Goal: Task Accomplishment & Management: Use online tool/utility

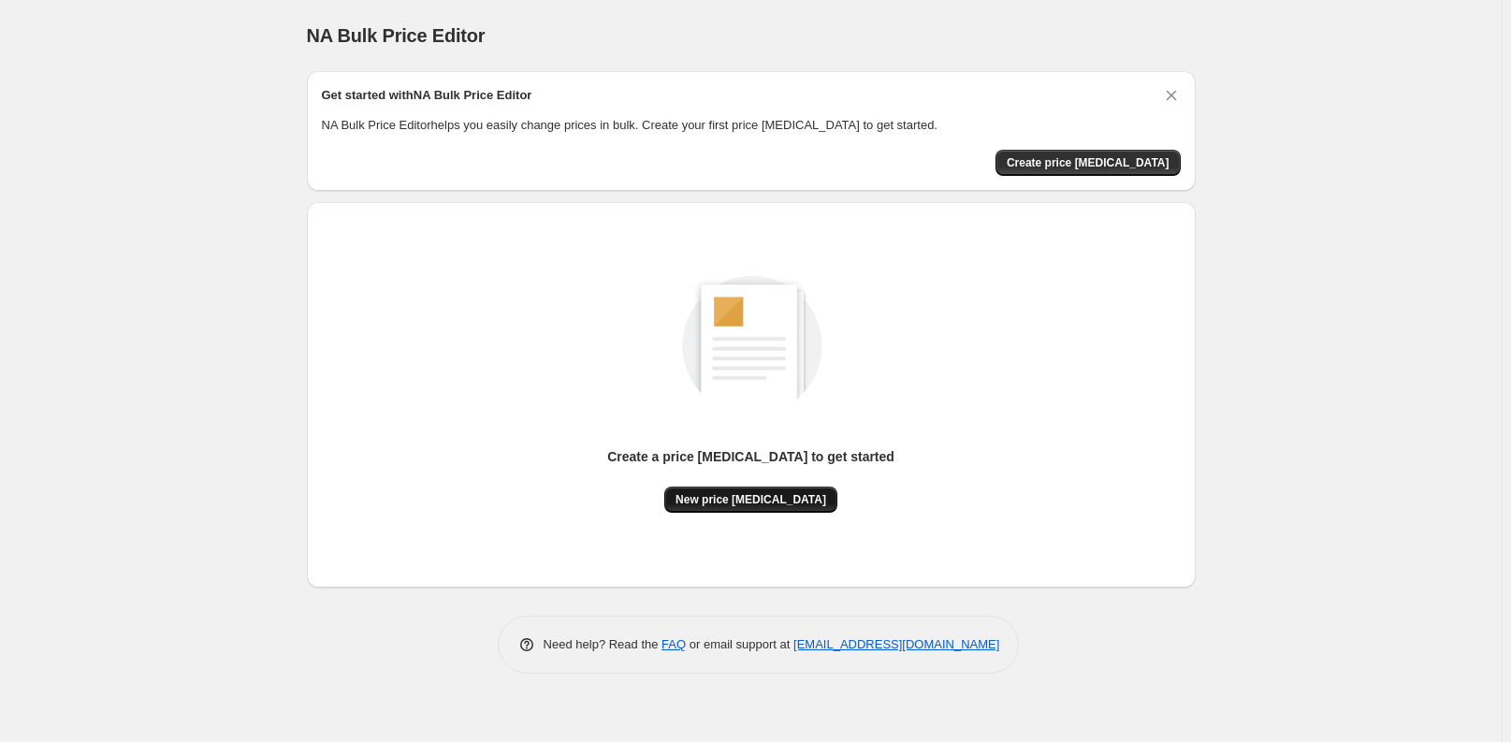
click at [743, 501] on span "New price change job" at bounding box center [750, 499] width 151 height 15
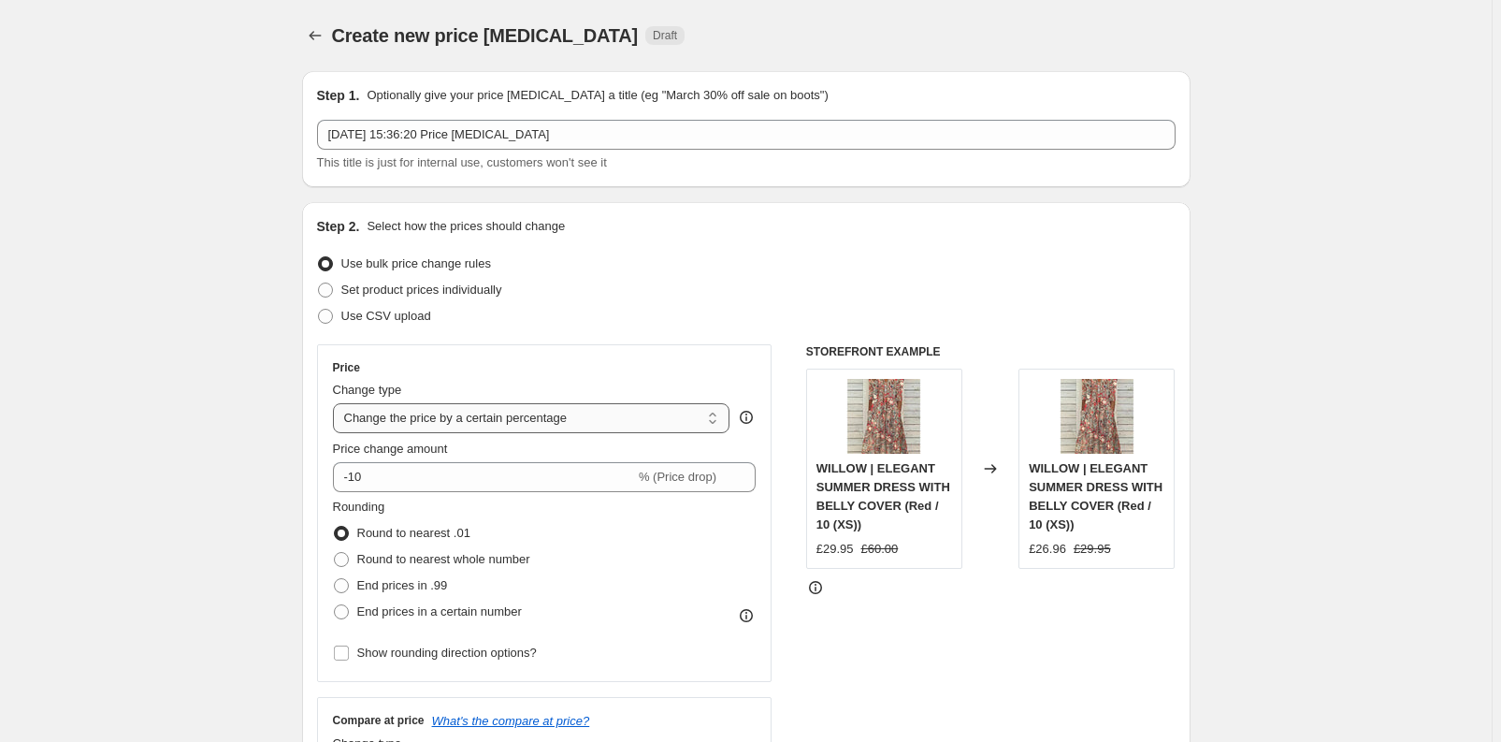
click at [499, 420] on select "Change the price to a certain amount Change the price by a certain amount Chang…" at bounding box center [532, 418] width 398 height 30
select select "to"
click at [337, 403] on select "Change the price to a certain amount Change the price by a certain amount Chang…" at bounding box center [532, 418] width 398 height 30
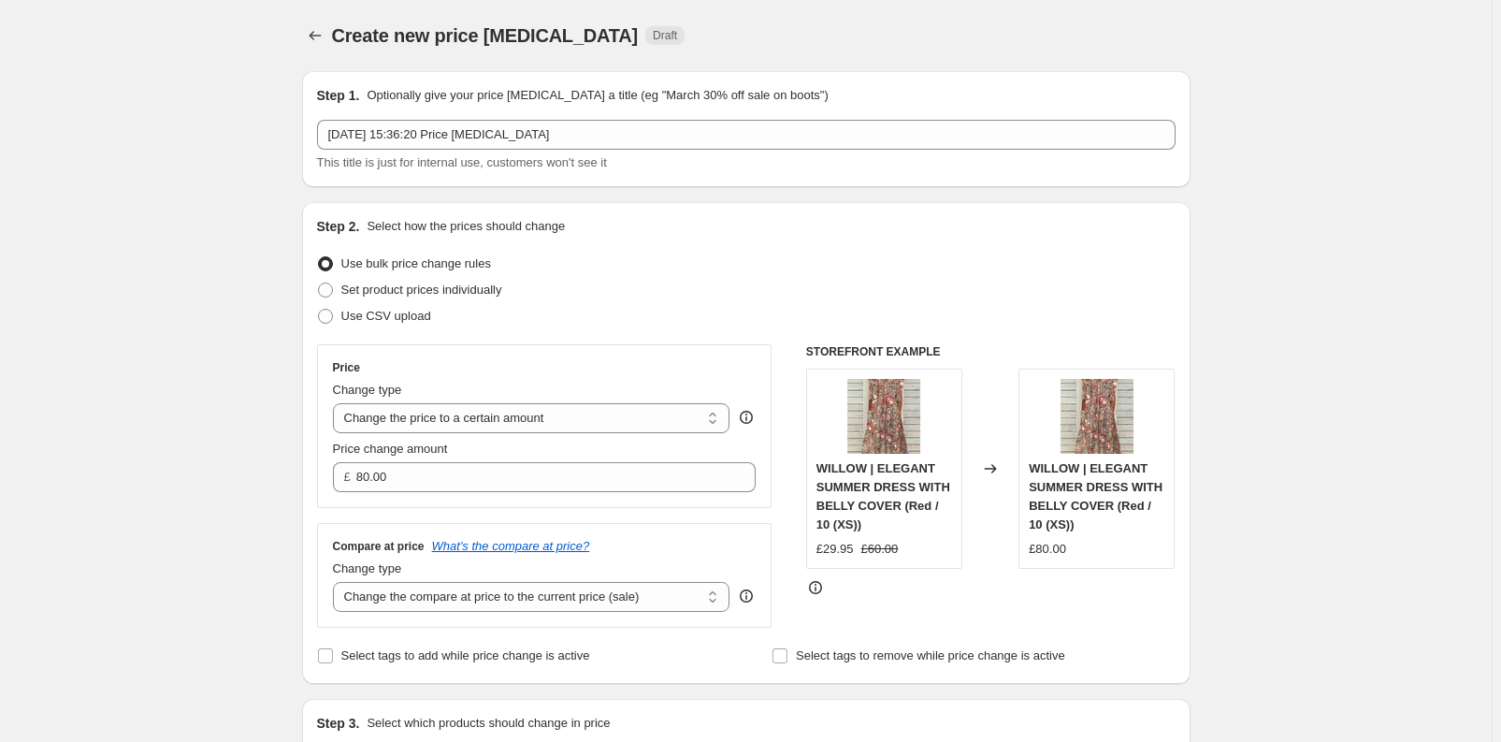
type input "80.00"
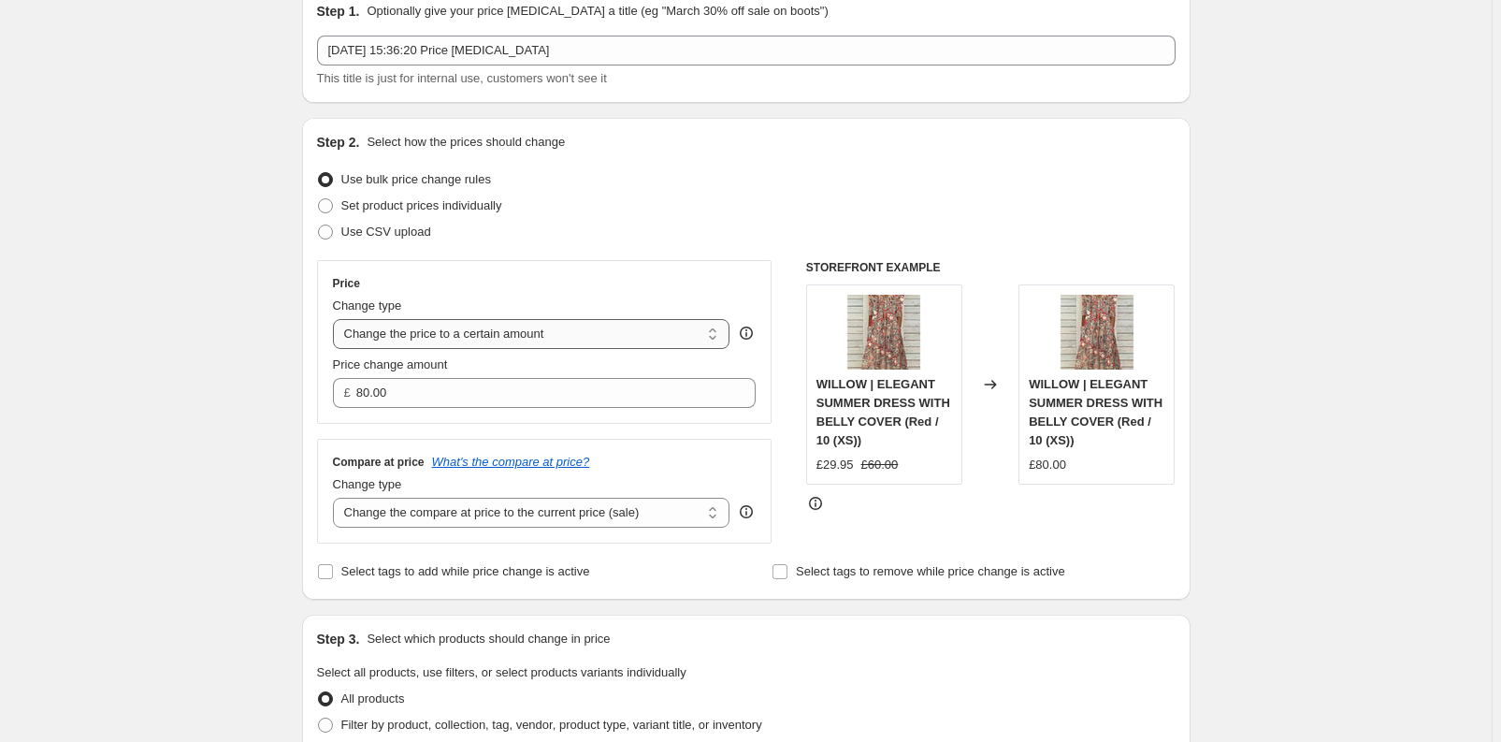
click at [520, 329] on select "Change the price to a certain amount Change the price by a certain amount Chang…" at bounding box center [532, 334] width 398 height 30
select select "no_change"
click at [337, 319] on select "Change the price to a certain amount Change the price by a certain amount Chang…" at bounding box center [532, 334] width 398 height 30
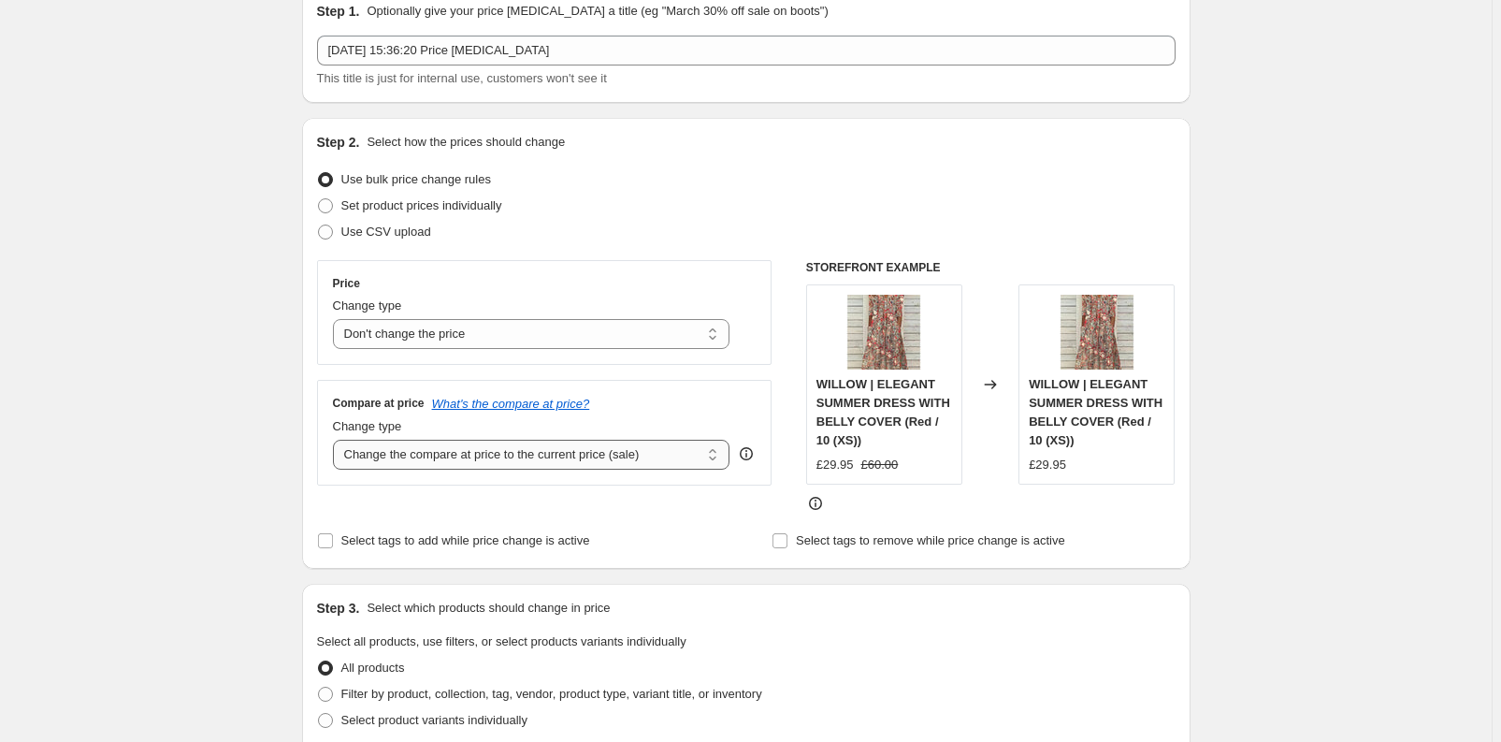
click at [404, 455] on select "Change the compare at price to the current price (sale) Change the compare at p…" at bounding box center [532, 455] width 398 height 30
select select "remove"
click at [337, 440] on select "Change the compare at price to the current price (sale) Change the compare at p…" at bounding box center [532, 455] width 398 height 30
click at [355, 498] on div "Price Change type Change the price to a certain amount Change the price by a ce…" at bounding box center [544, 386] width 455 height 253
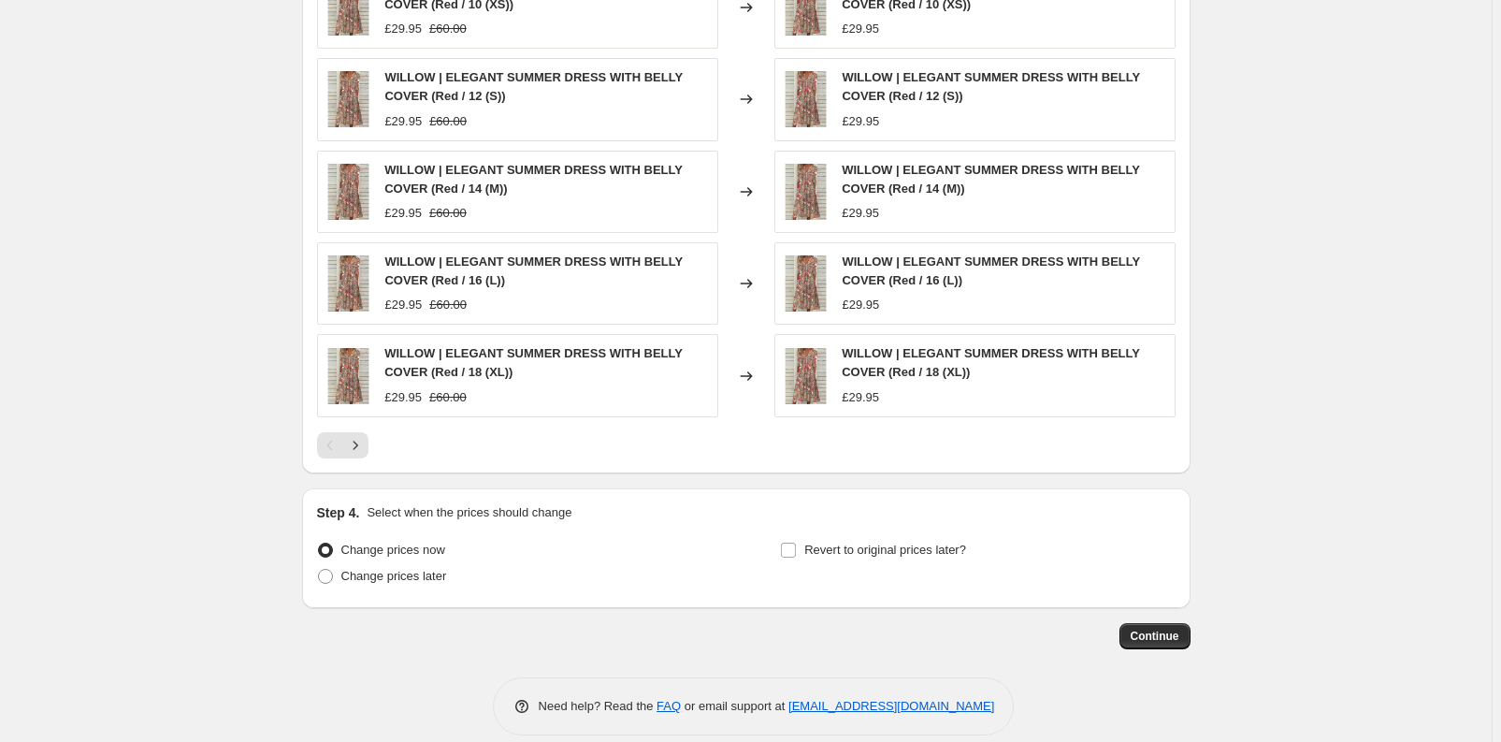
scroll to position [951, 0]
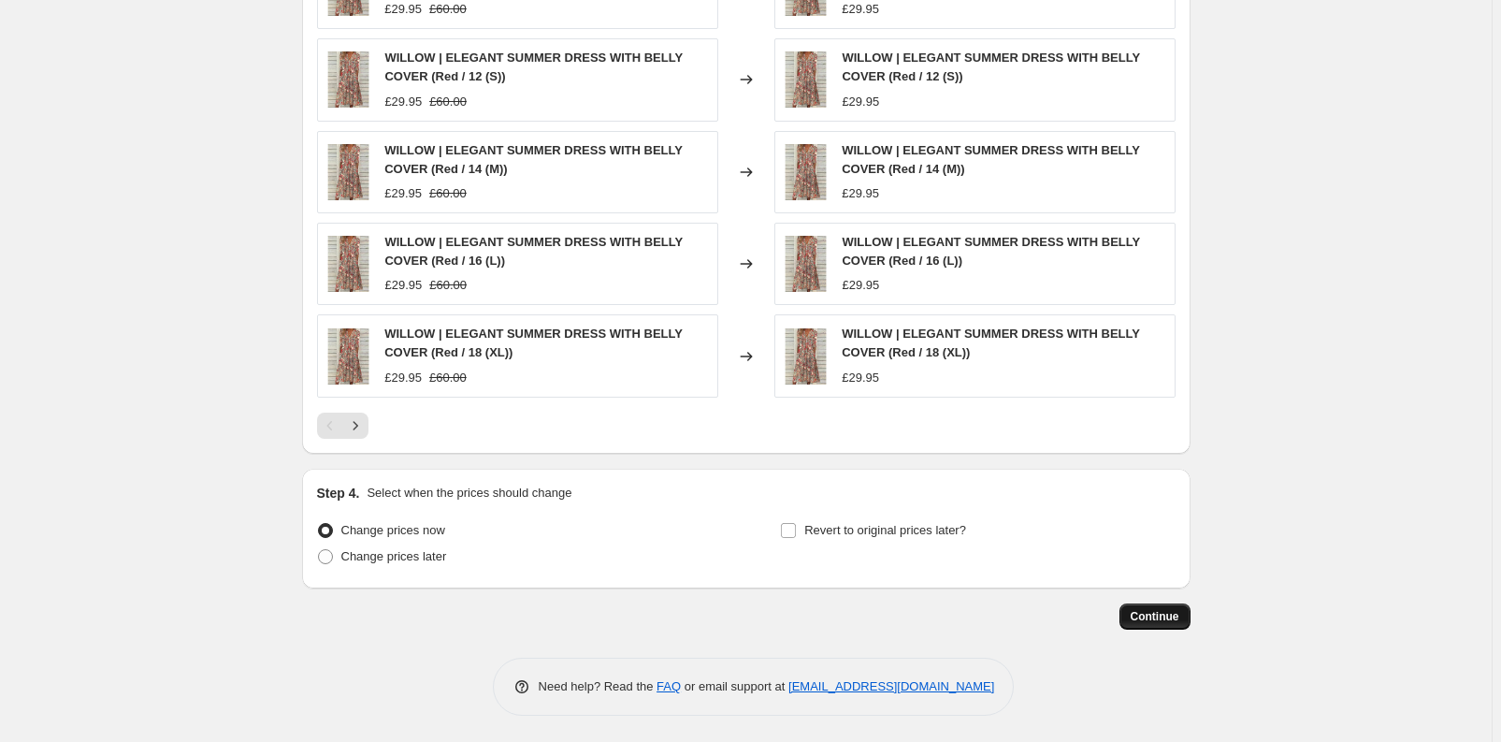
click at [1173, 614] on span "Continue" at bounding box center [1155, 616] width 49 height 15
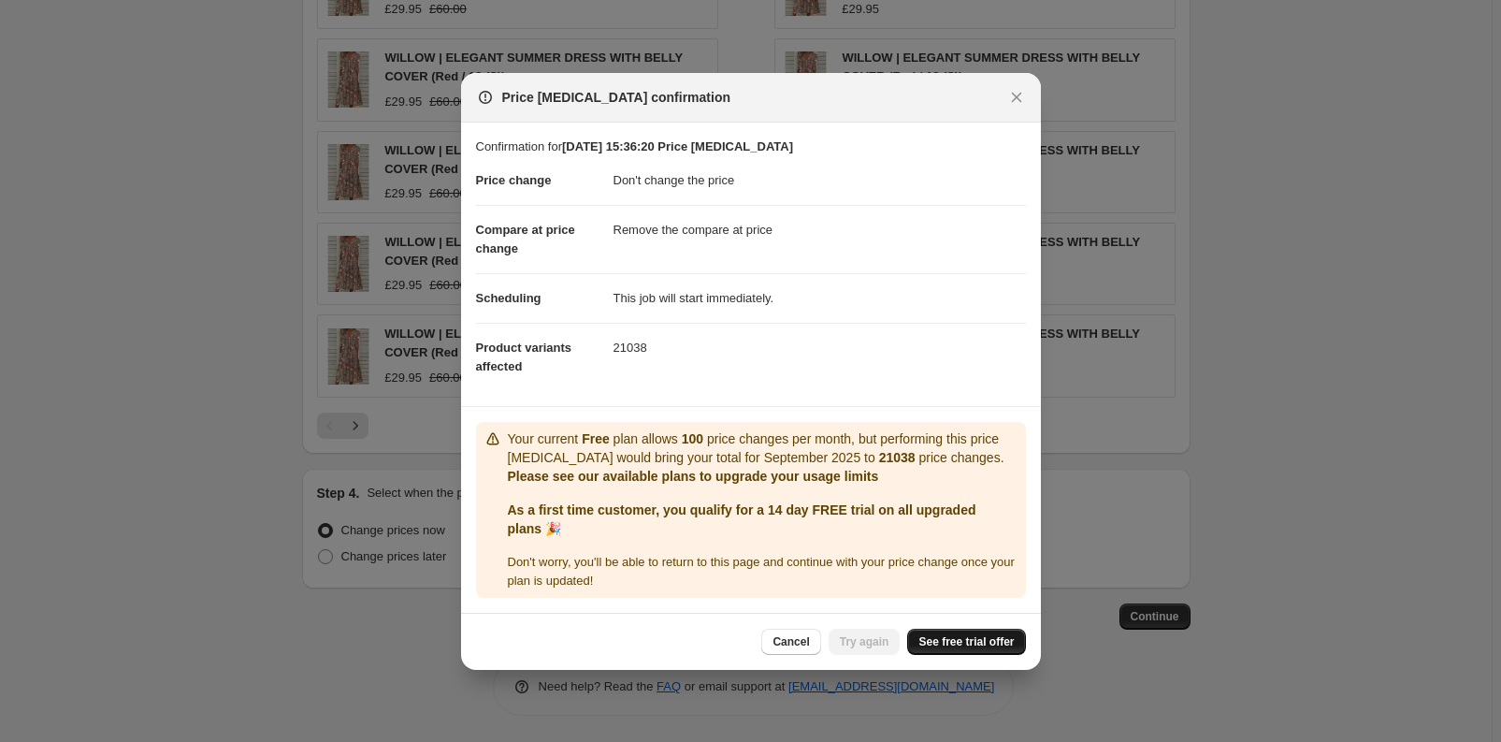
click at [983, 642] on span "See free trial offer" at bounding box center [965, 641] width 95 height 15
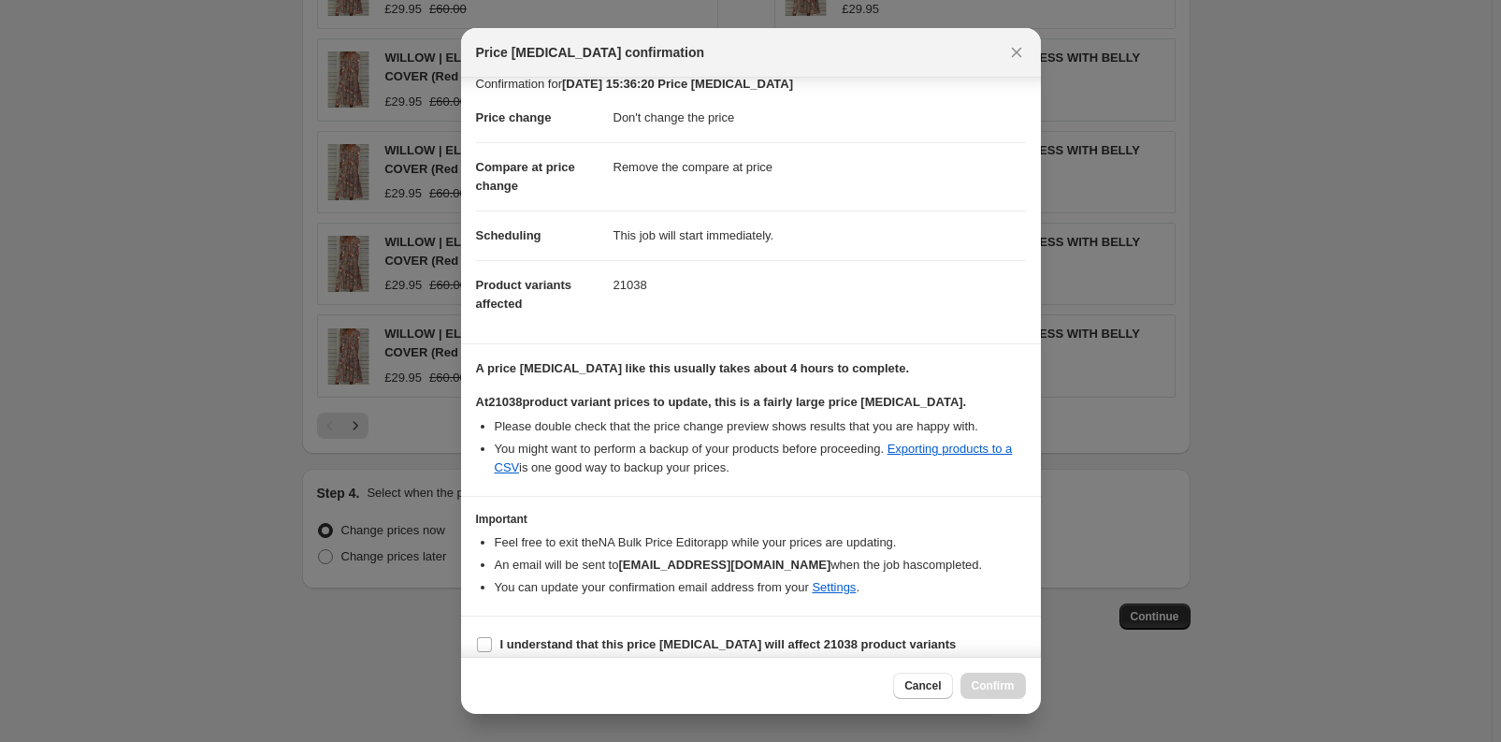
scroll to position [32, 0]
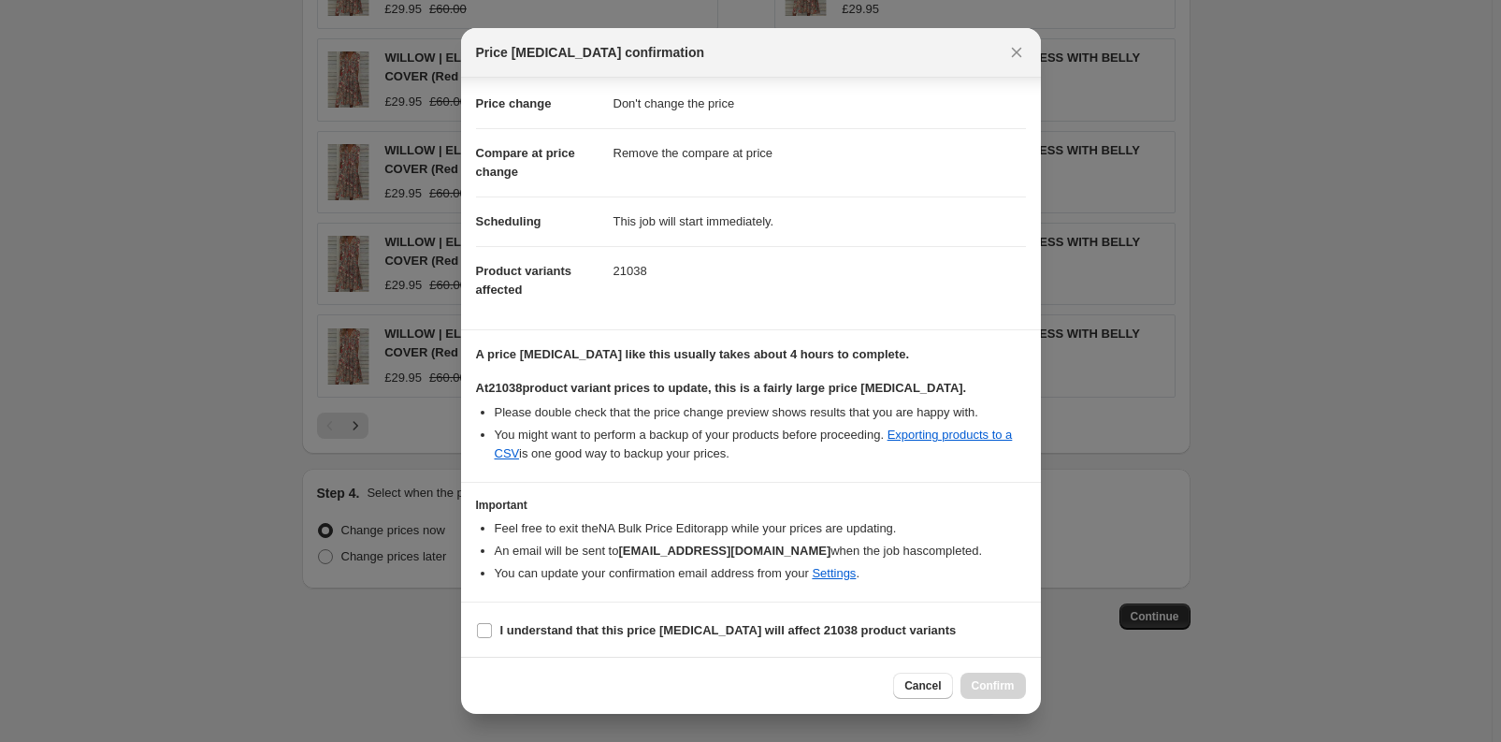
click at [473, 625] on section "I understand that this price change job will affect 21038 product variants" at bounding box center [751, 630] width 580 height 56
click at [485, 632] on input "I understand that this price change job will affect 21038 product variants" at bounding box center [484, 630] width 15 height 15
checkbox input "true"
click at [1010, 61] on icon "Close" at bounding box center [1016, 52] width 19 height 19
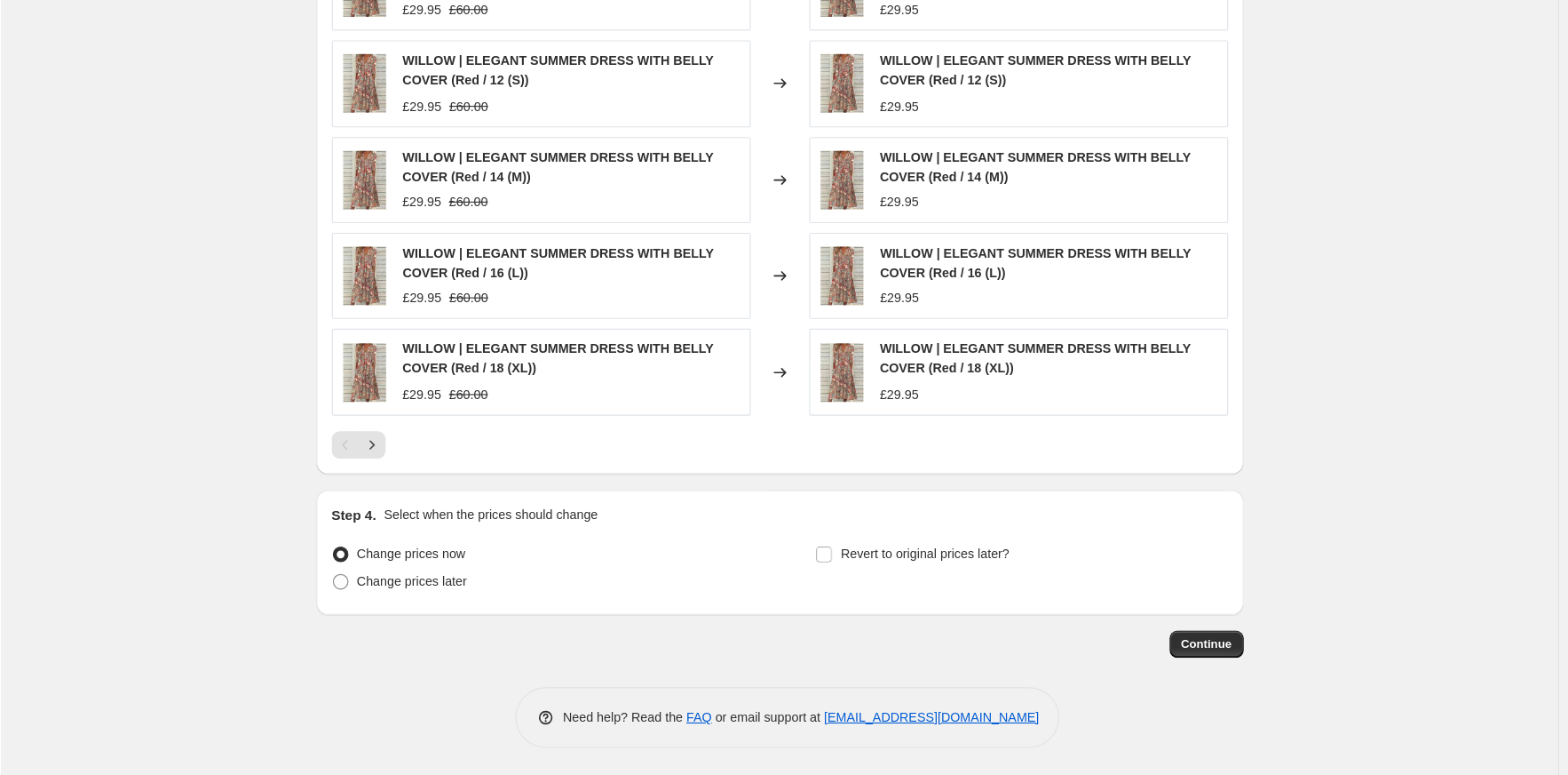
scroll to position [835, 0]
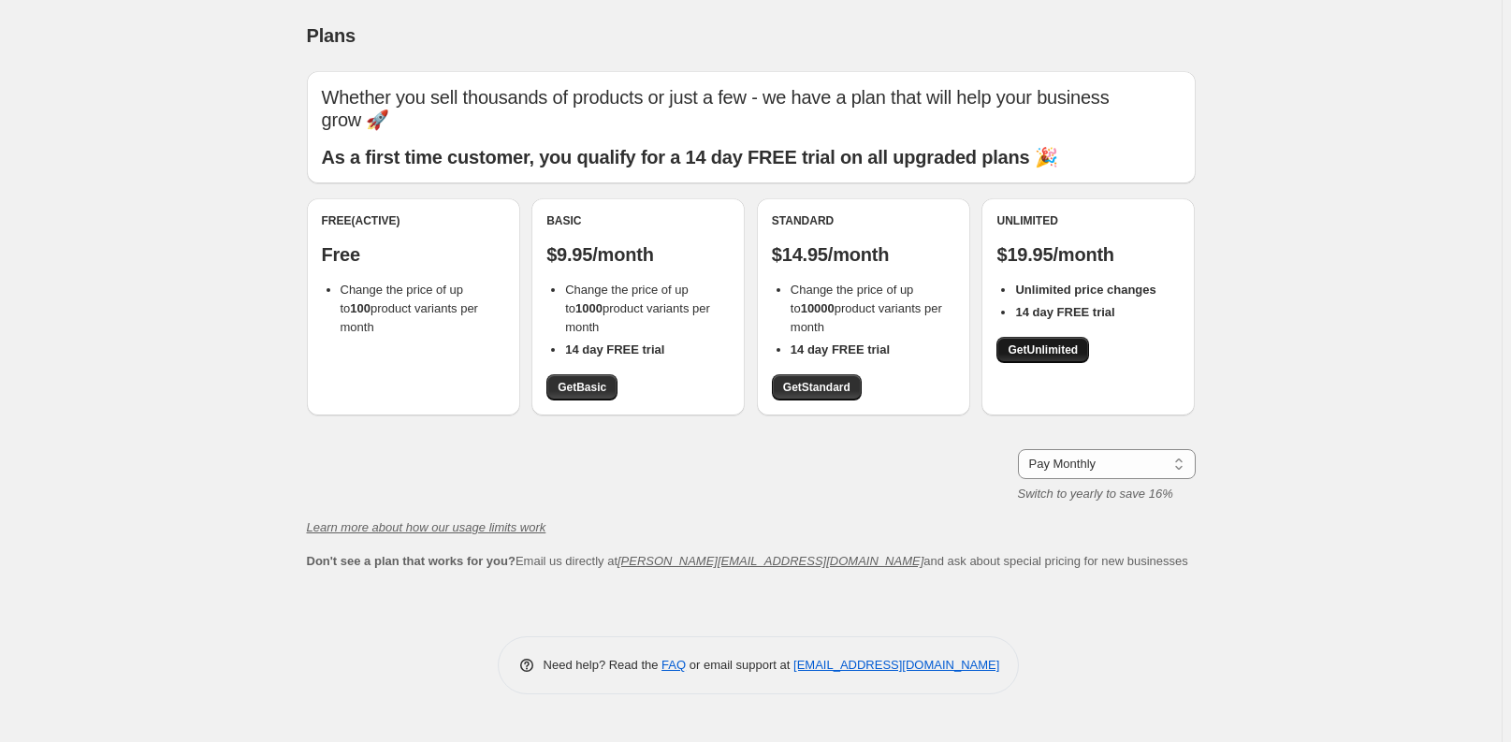
click at [1038, 348] on span "Get Unlimited" at bounding box center [1042, 349] width 70 height 15
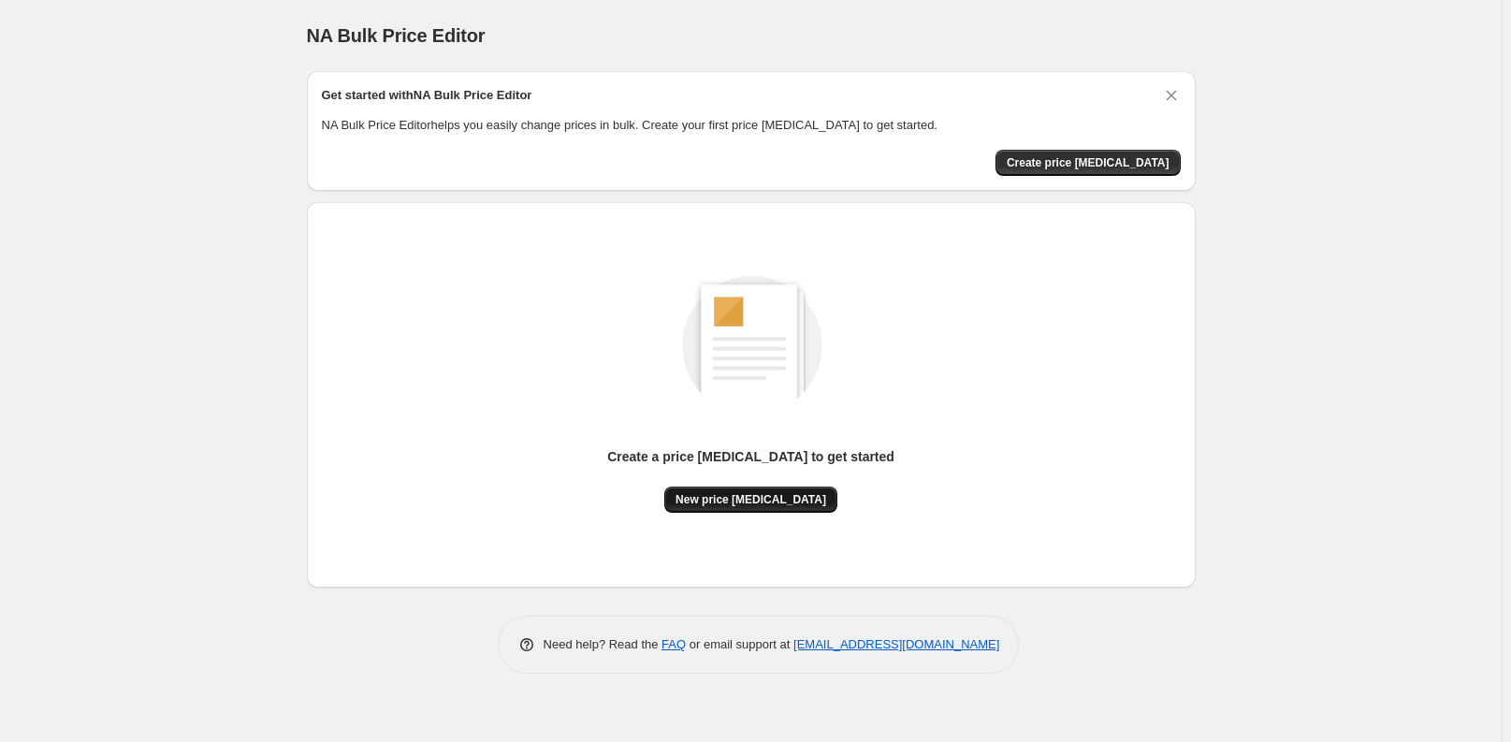
click at [735, 501] on span "New price change job" at bounding box center [750, 499] width 151 height 15
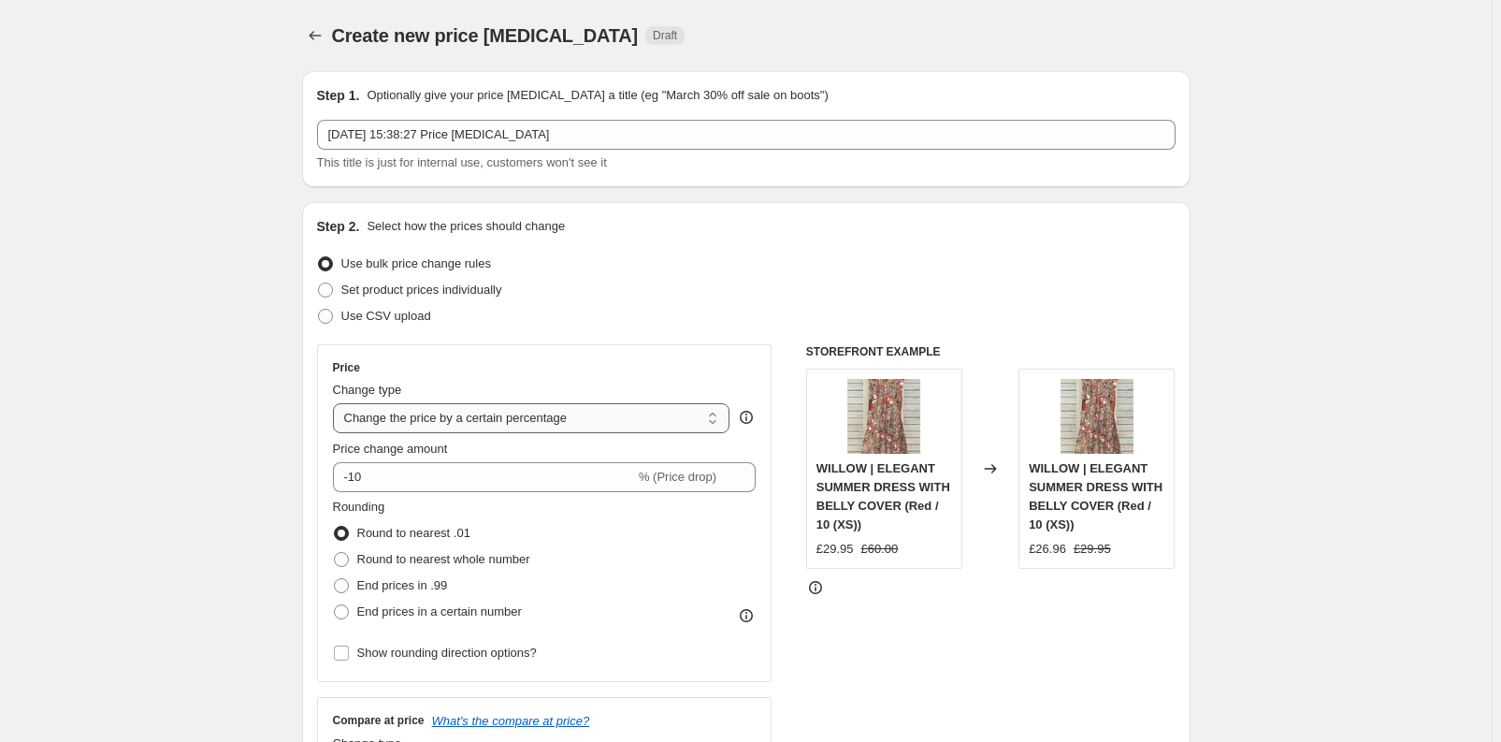
click at [411, 426] on select "Change the price to a certain amount Change the price by a certain amount Chang…" at bounding box center [532, 418] width 398 height 30
select select "no_change"
click at [337, 403] on select "Change the price to a certain amount Change the price by a certain amount Chang…" at bounding box center [532, 418] width 398 height 30
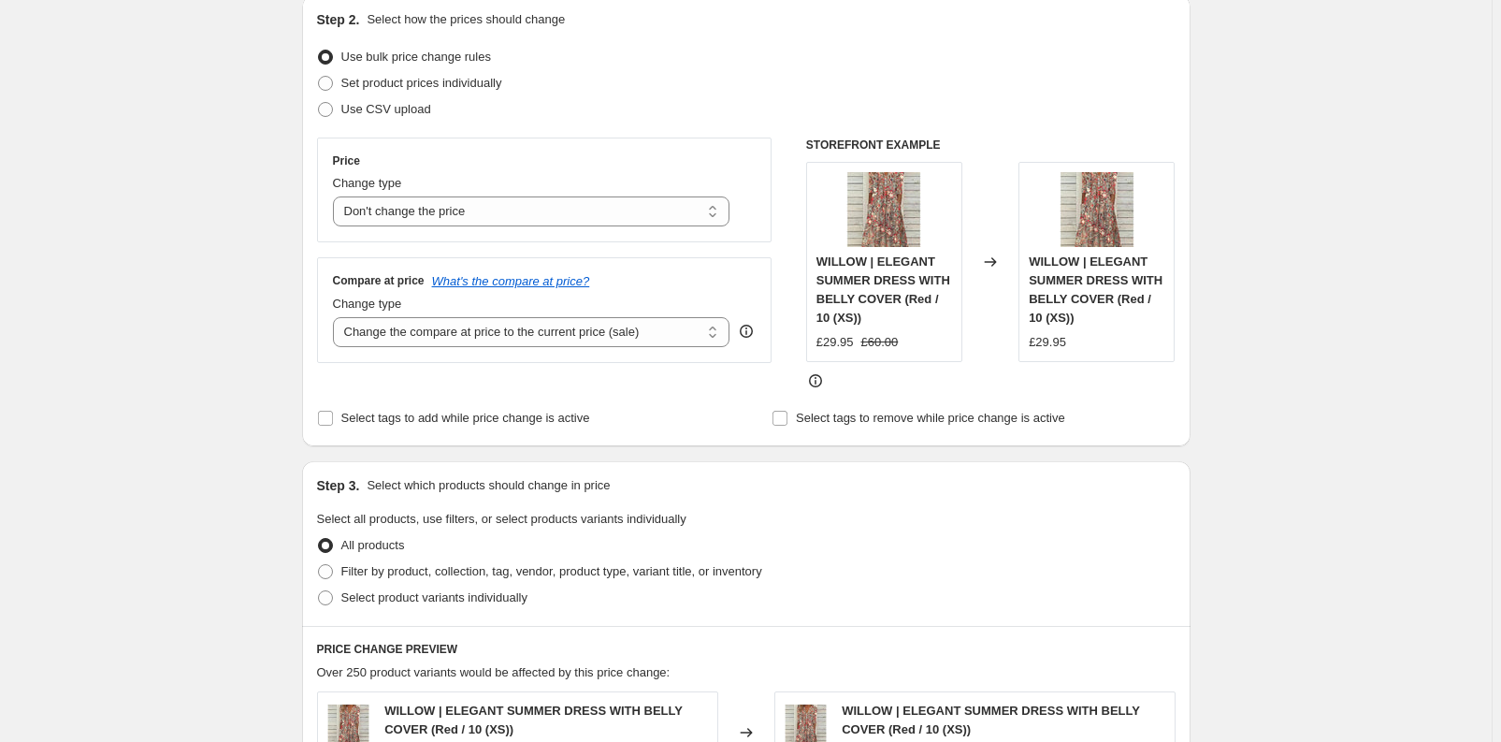
scroll to position [254, 0]
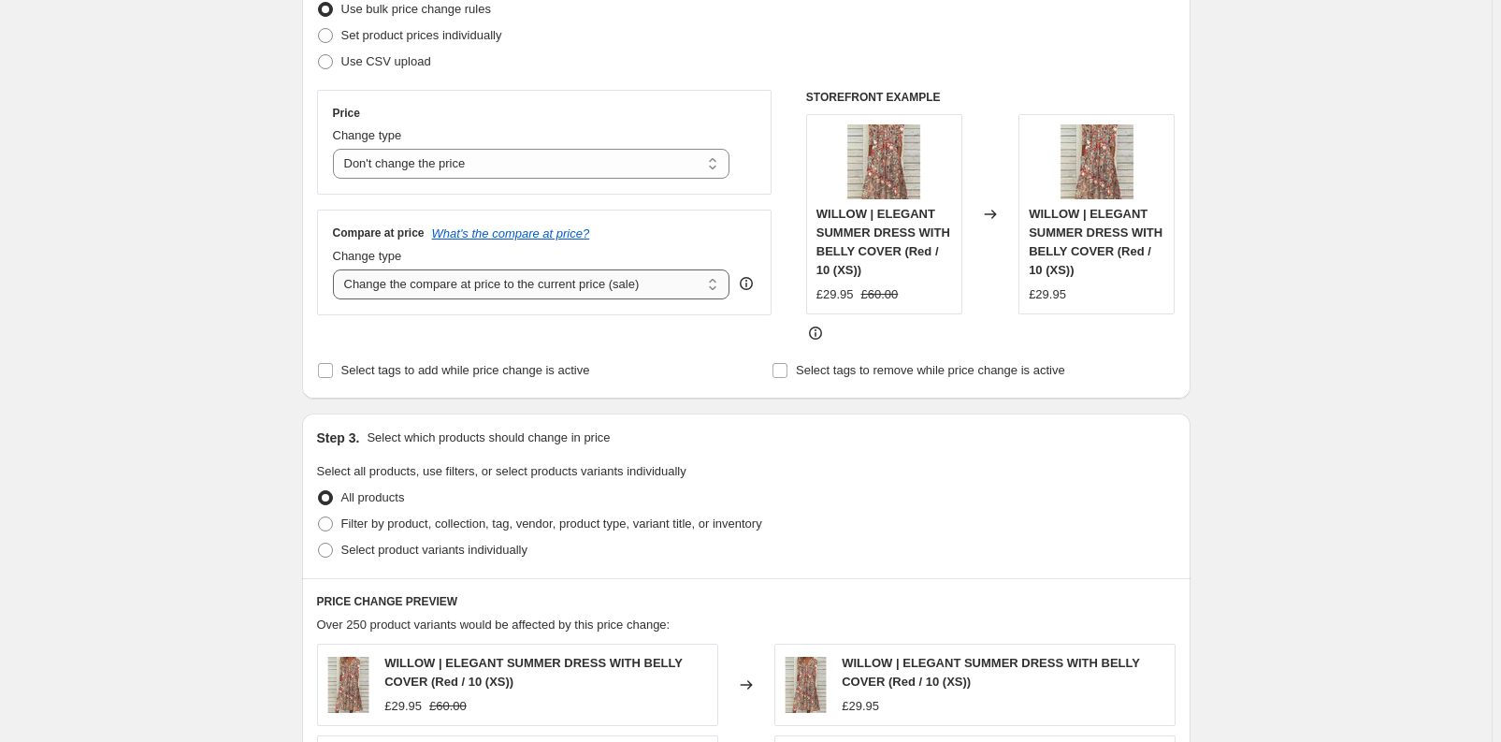
click at [378, 282] on select "Change the compare at price to the current price (sale) Change the compare at p…" at bounding box center [532, 284] width 398 height 30
select select "remove"
click at [337, 269] on select "Change the compare at price to the current price (sale) Change the compare at p…" at bounding box center [532, 284] width 398 height 30
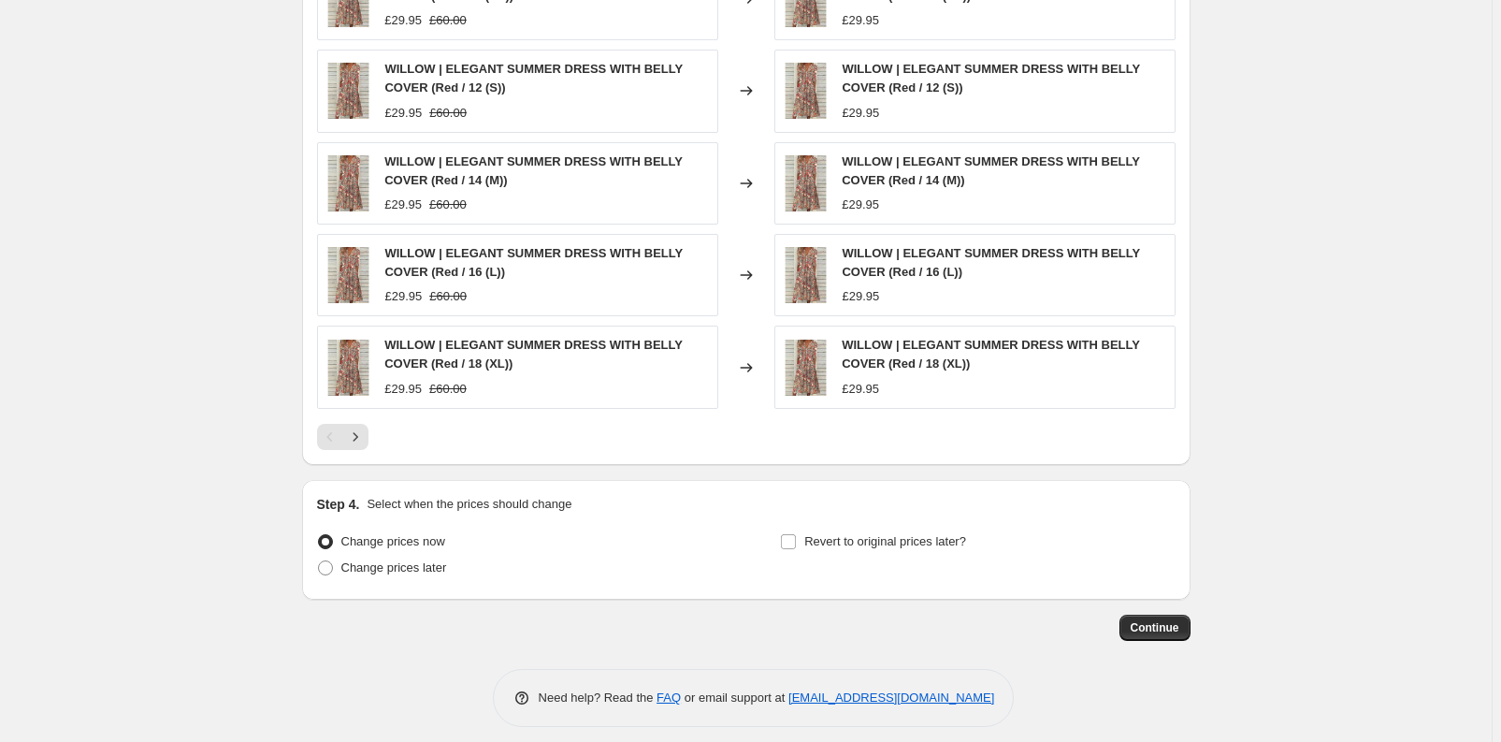
scroll to position [951, 0]
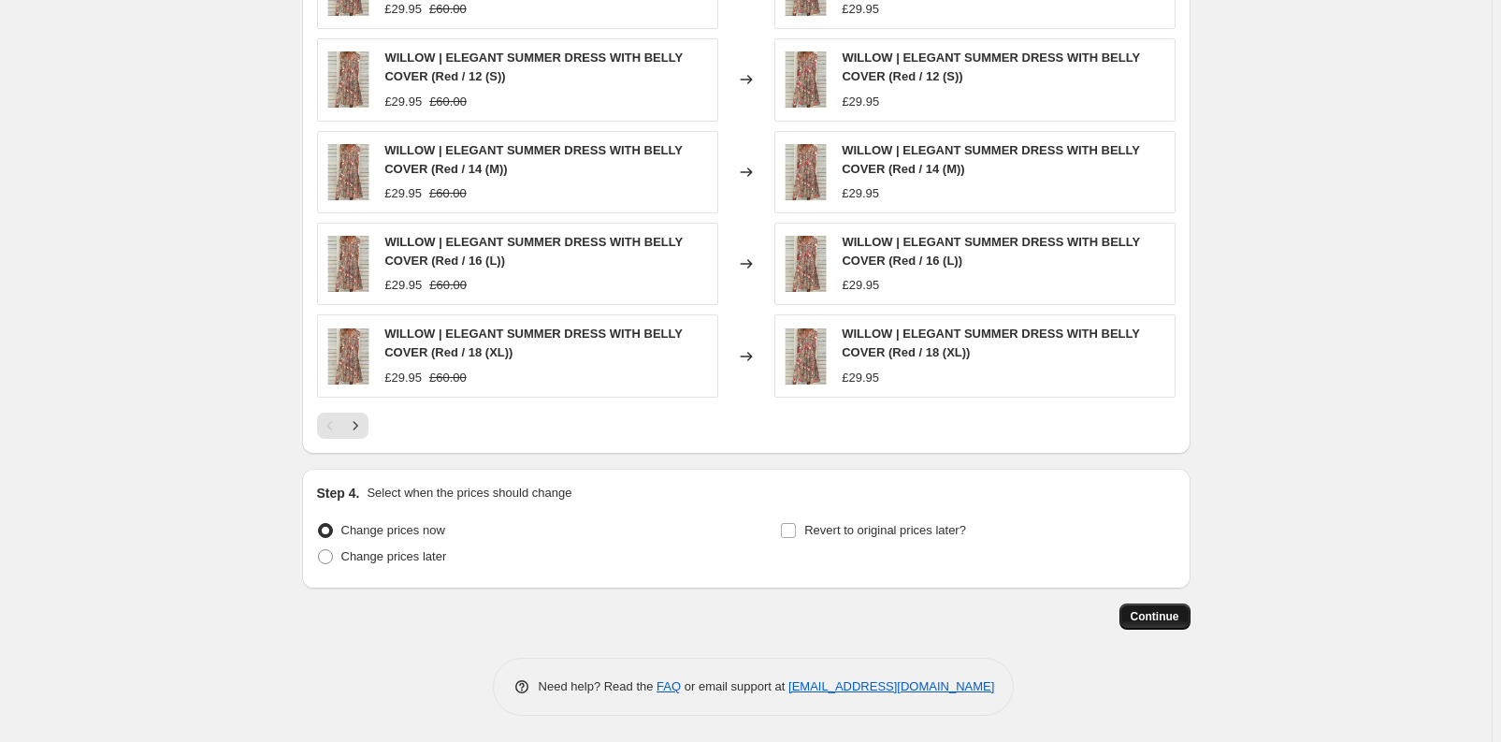
click at [1148, 606] on button "Continue" at bounding box center [1155, 616] width 71 height 26
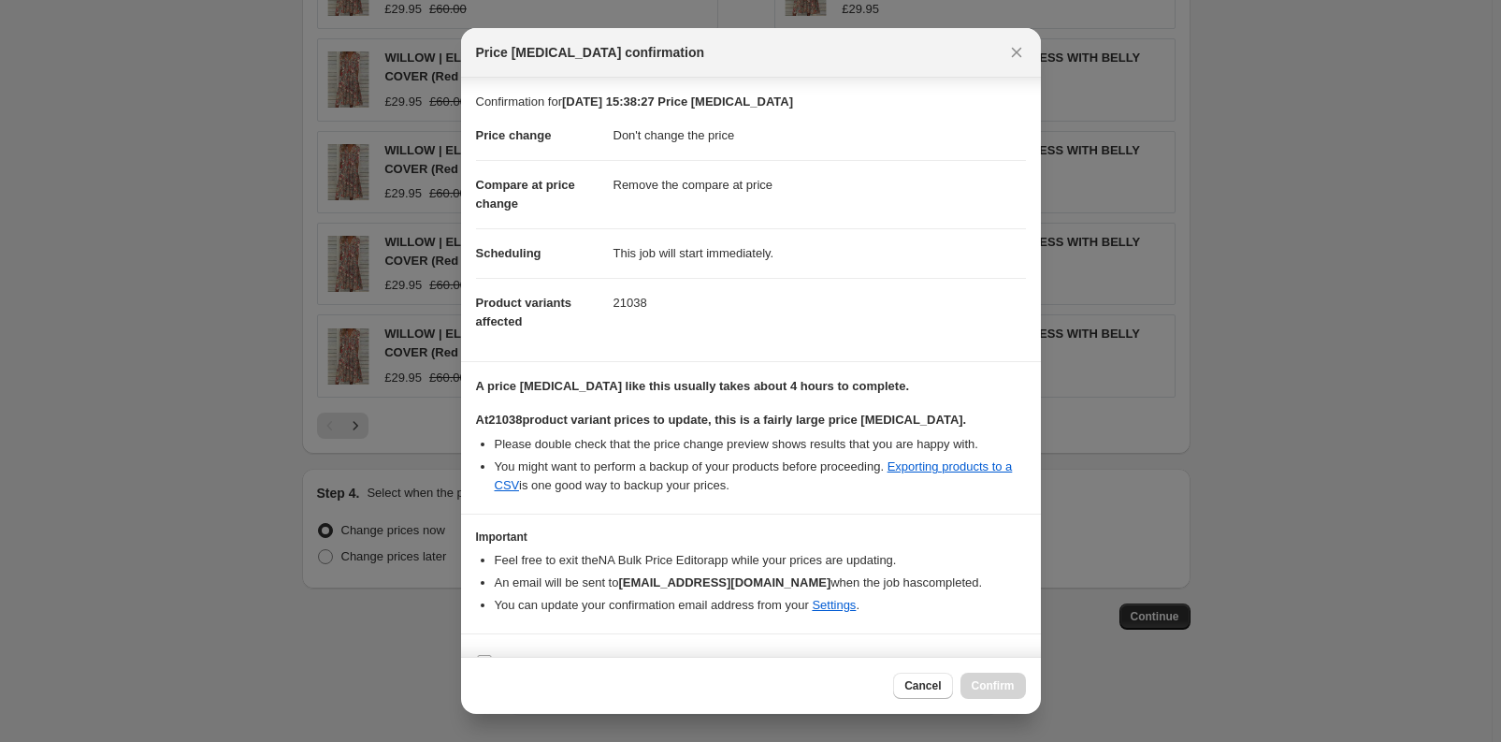
scroll to position [32, 0]
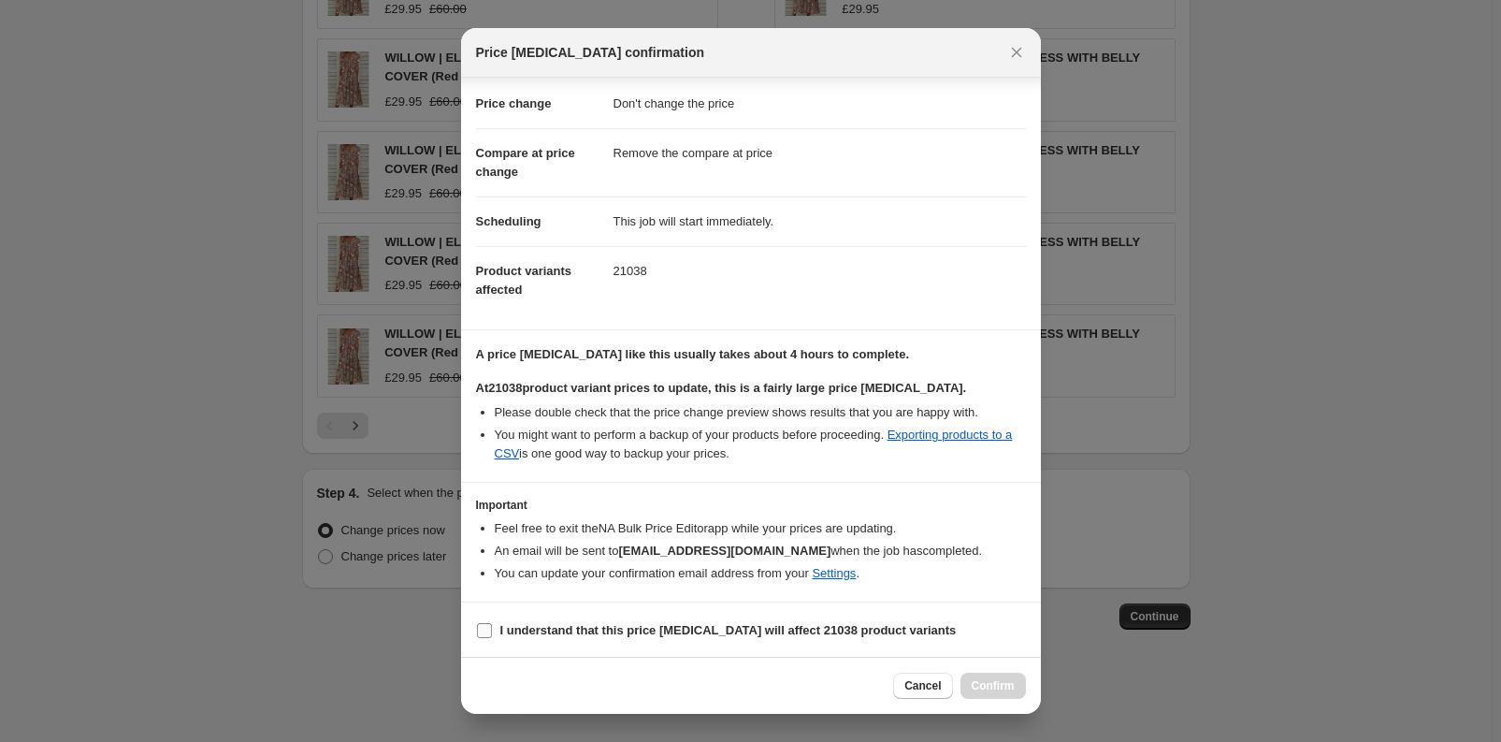
click at [528, 628] on b "I understand that this price change job will affect 21038 product variants" at bounding box center [728, 630] width 456 height 14
click at [492, 628] on input "I understand that this price change job will affect 21038 product variants" at bounding box center [484, 630] width 15 height 15
checkbox input "true"
click at [992, 690] on span "Confirm" at bounding box center [993, 685] width 43 height 15
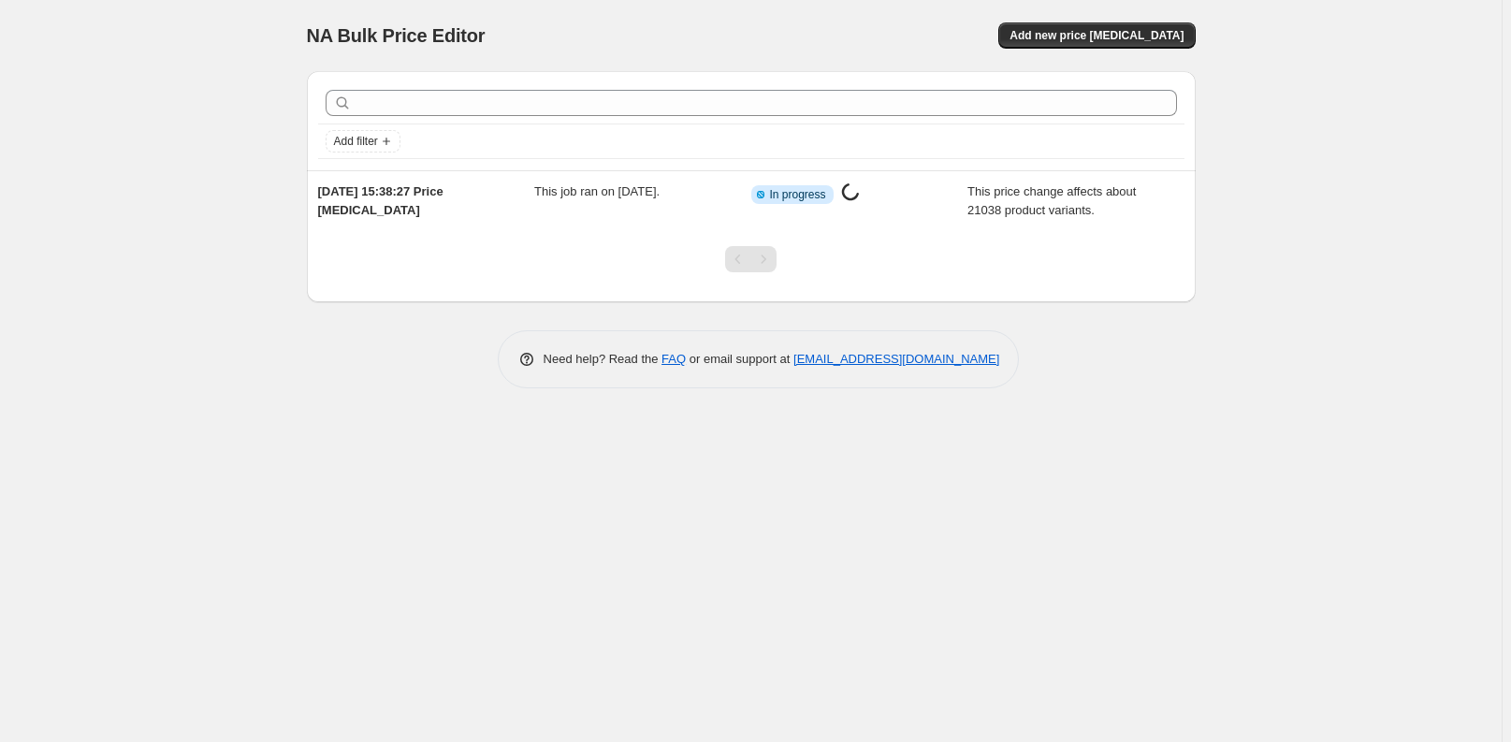
click at [1009, 478] on div "NA Bulk Price Editor. This page is ready NA Bulk Price Editor Add new price [ME…" at bounding box center [750, 371] width 1501 height 742
click at [324, 506] on div "NA Bulk Price Editor. This page is ready NA Bulk Price Editor Add new price [ME…" at bounding box center [750, 371] width 1501 height 742
click at [268, 502] on div "NA Bulk Price Editor. This page is ready NA Bulk Price Editor Add new price [ME…" at bounding box center [750, 371] width 1501 height 742
click at [196, 433] on div "NA Bulk Price Editor. This page is ready NA Bulk Price Editor Add new price [ME…" at bounding box center [750, 371] width 1501 height 742
